Goal: Transaction & Acquisition: Purchase product/service

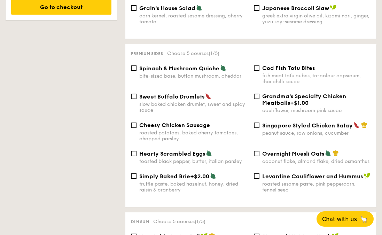
scroll to position [444, 0]
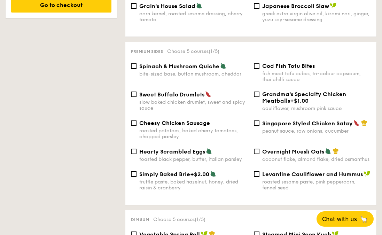
click at [187, 93] on span "Sweet Buffalo Drumlets" at bounding box center [171, 94] width 65 height 7
click at [136, 93] on input "Sweet Buffalo Drumlets slow baked chicken drumlet, sweet and spicy sauce" at bounding box center [134, 94] width 6 height 6
checkbox input "true"
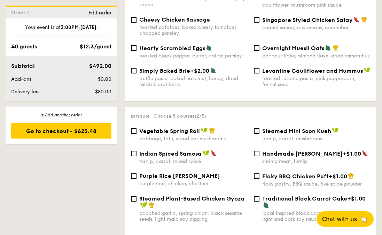
scroll to position [590, 0]
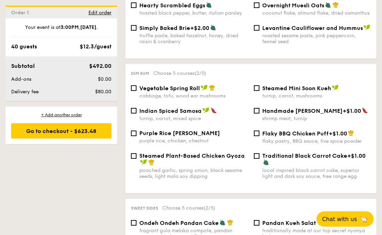
click at [178, 85] on span "Vegetable Spring Roll" at bounding box center [169, 88] width 61 height 7
click at [136, 85] on input "Vegetable Spring Roll cabbage, tofu, wood ear mushrooms" at bounding box center [134, 88] width 6 height 6
checkbox input "true"
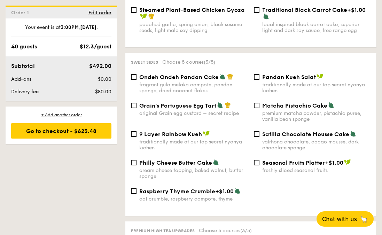
scroll to position [739, 0]
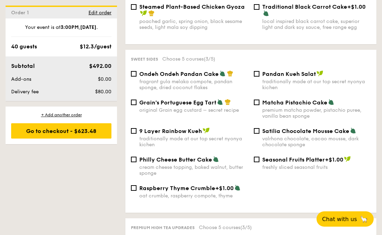
click at [260, 133] on div "Satilia Chocolate Mousse Cake valrhona chocolate, cacao mousse, dark chocolate …" at bounding box center [312, 137] width 123 height 20
click at [257, 130] on input "Satilia Chocolate Mousse Cake valrhona chocolate, cacao mousse, dark chocolate …" at bounding box center [257, 131] width 6 height 6
checkbox input "true"
click at [133, 101] on input "Grain's Portuguese Egg Tart original Grain egg custard – secret recipe" at bounding box center [134, 102] width 6 height 6
checkbox input "true"
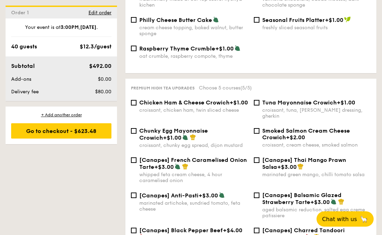
scroll to position [868, 0]
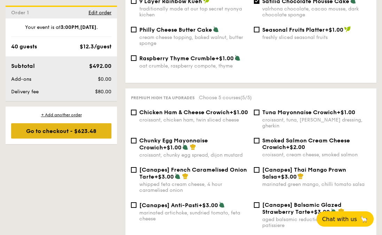
click at [99, 134] on div "Go to checkout - $623.48" at bounding box center [61, 130] width 100 height 15
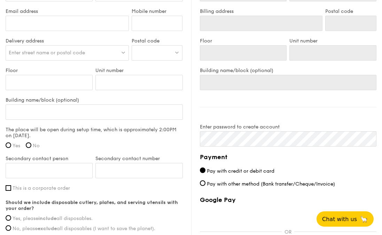
scroll to position [522, 0]
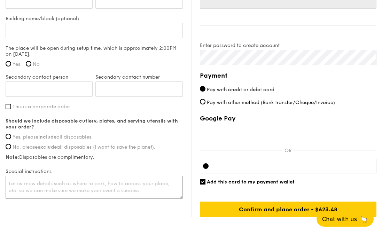
click at [74, 185] on textarea at bounding box center [94, 187] width 177 height 23
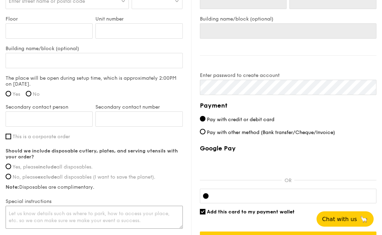
scroll to position [487, 0]
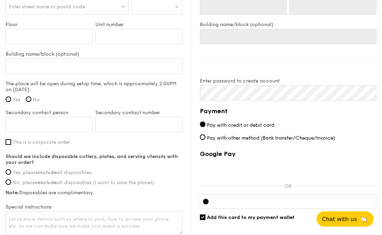
click at [58, 142] on span "This is a corporate order" at bounding box center [41, 142] width 57 height 6
click at [11, 142] on input "This is a corporate order" at bounding box center [9, 142] width 6 height 6
checkbox input "true"
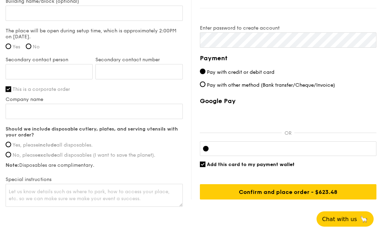
scroll to position [568, 0]
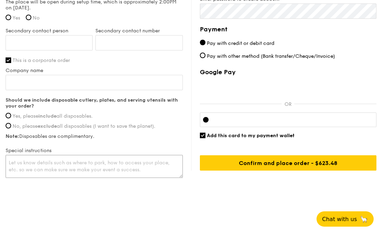
click at [59, 170] on textarea at bounding box center [94, 166] width 177 height 23
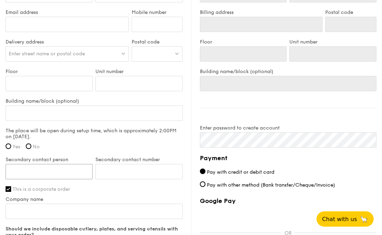
click at [59, 172] on input "Secondary contact person" at bounding box center [49, 171] width 87 height 15
click at [67, 118] on input "Building name/block (optional)" at bounding box center [94, 112] width 177 height 15
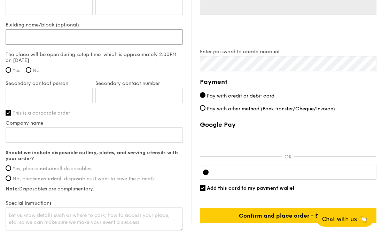
scroll to position [561, 0]
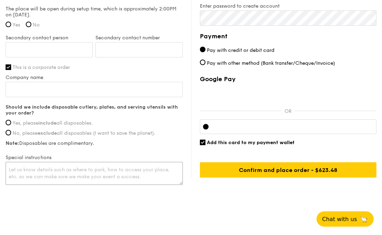
click at [60, 169] on textarea at bounding box center [94, 173] width 177 height 23
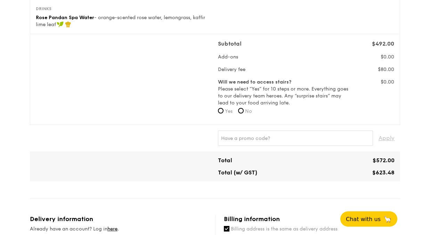
scroll to position [173, 0]
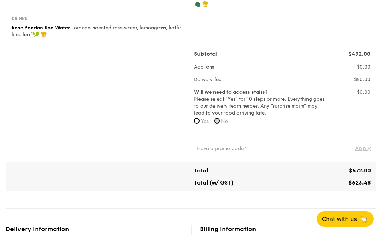
click at [218, 120] on input "No" at bounding box center [217, 121] width 6 height 6
radio input "true"
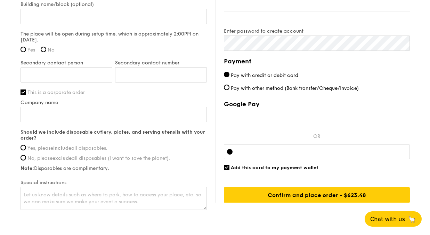
scroll to position [561, 0]
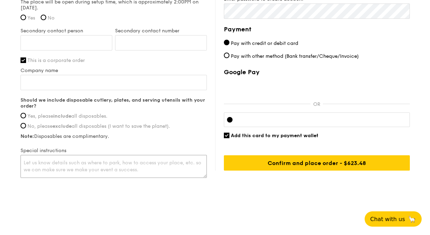
click at [144, 168] on textarea at bounding box center [114, 166] width 186 height 23
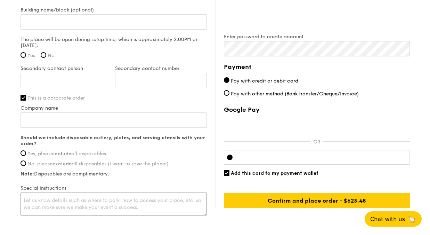
scroll to position [549, 0]
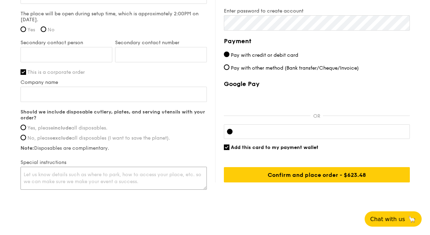
click at [90, 176] on textarea at bounding box center [114, 178] width 186 height 23
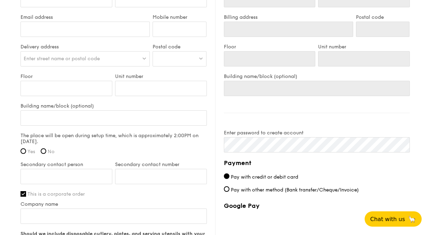
scroll to position [441, 0]
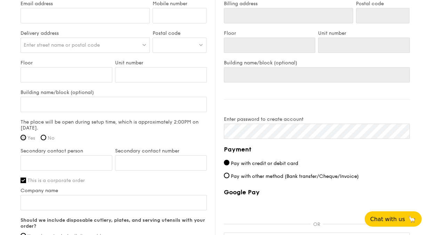
click at [22, 136] on input "Yes" at bounding box center [24, 138] width 6 height 6
radio input "true"
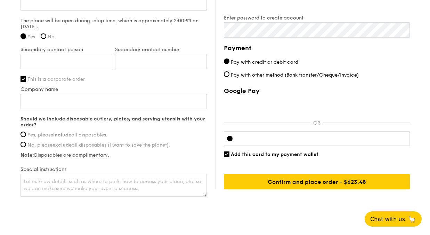
scroll to position [559, 0]
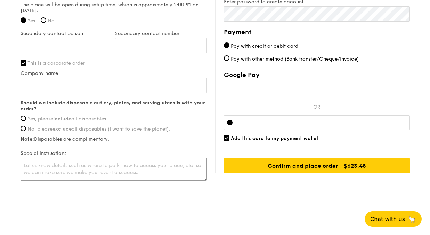
click at [52, 175] on textarea at bounding box center [114, 169] width 186 height 23
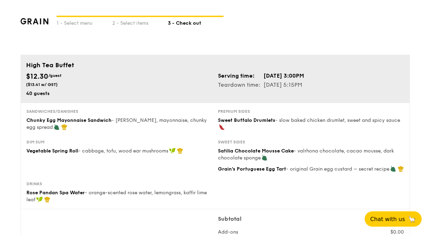
scroll to position [0, 0]
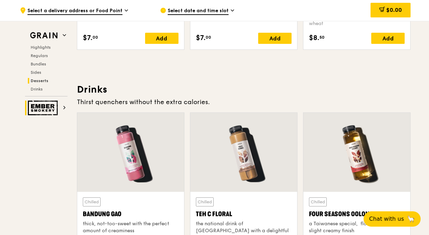
click at [53, 110] on img at bounding box center [44, 108] width 32 height 15
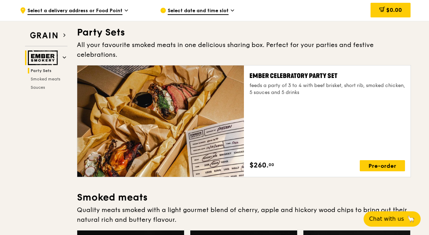
scroll to position [22, 0]
